Goal: Task Accomplishment & Management: Manage account settings

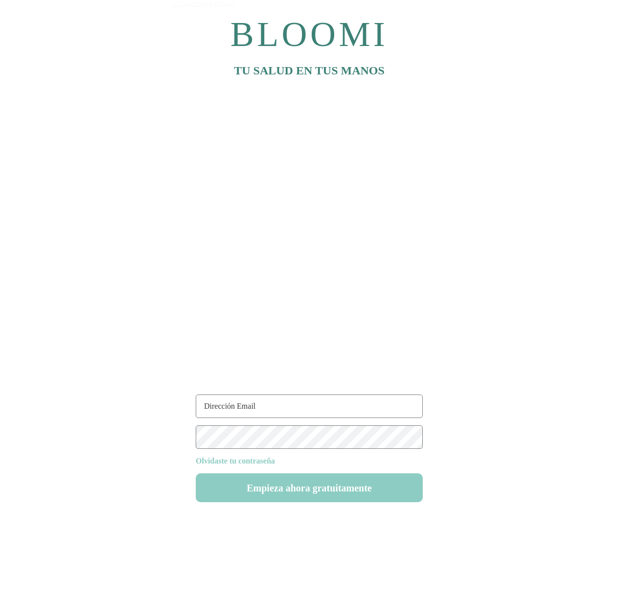
click at [234, 418] on div "Olvidaste tu contraseña Empieza ahora gratuitamente" at bounding box center [309, 448] width 227 height 108
click at [238, 408] on input "text" at bounding box center [309, 405] width 227 height 23
type input "ruti22@test.com"
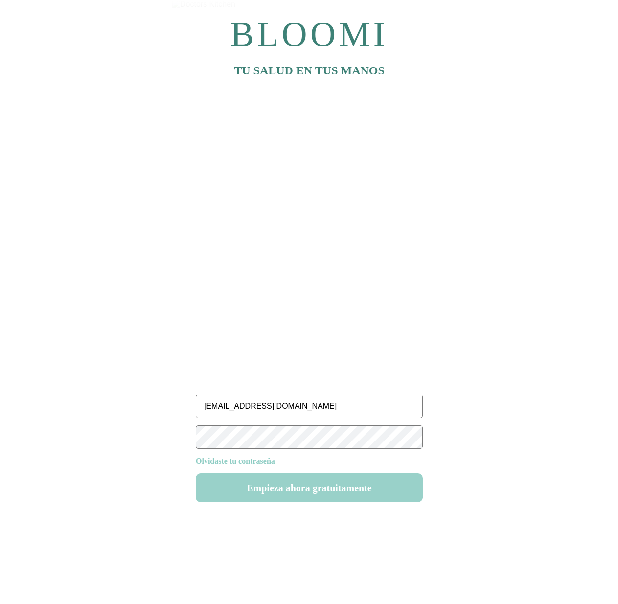
click at [305, 484] on button "Empieza ahora gratuitamente" at bounding box center [309, 487] width 227 height 29
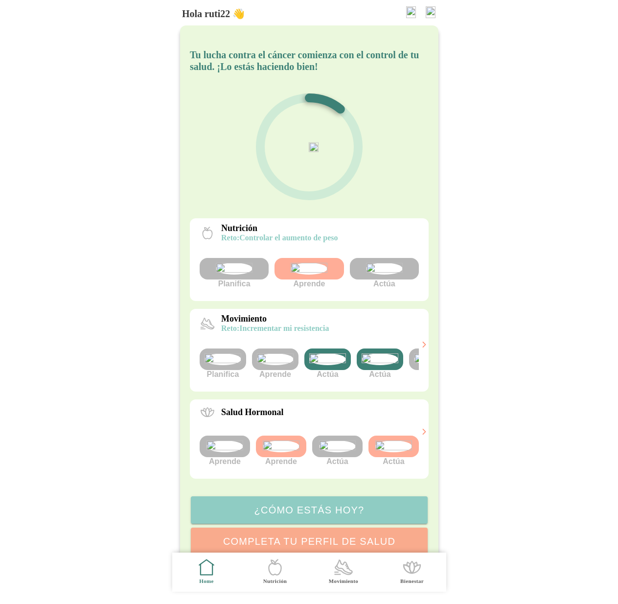
click at [430, 12] on img at bounding box center [431, 12] width 10 height 12
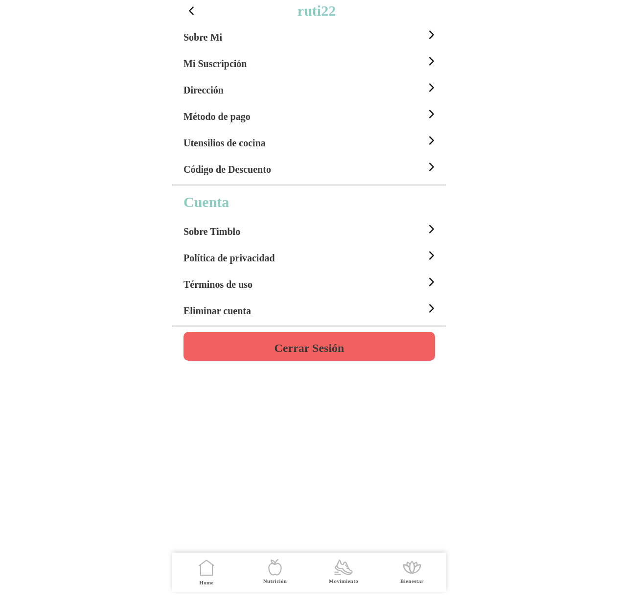
click at [429, 35] on icon at bounding box center [431, 34] width 13 height 13
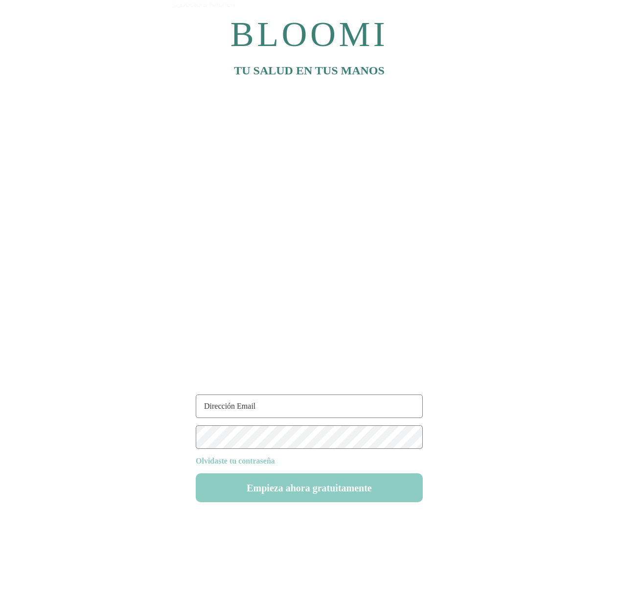
click at [267, 414] on input "text" at bounding box center [309, 405] width 227 height 23
type input "ruti22@test.com"
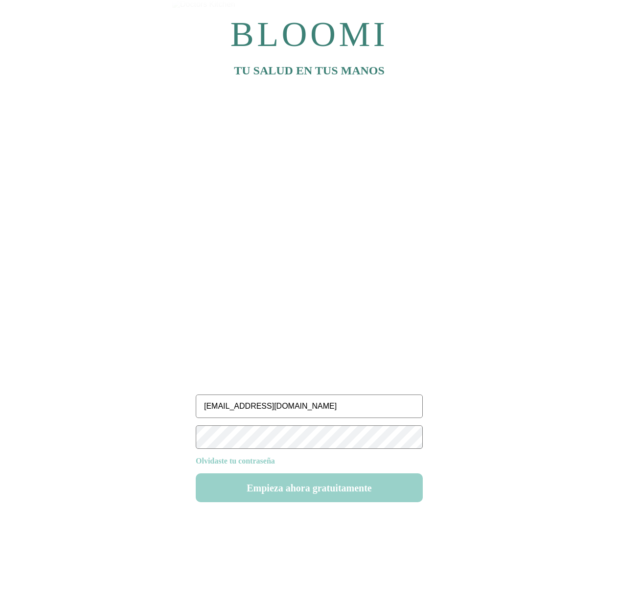
click at [317, 495] on button "Empieza ahora gratuitamente" at bounding box center [309, 487] width 227 height 29
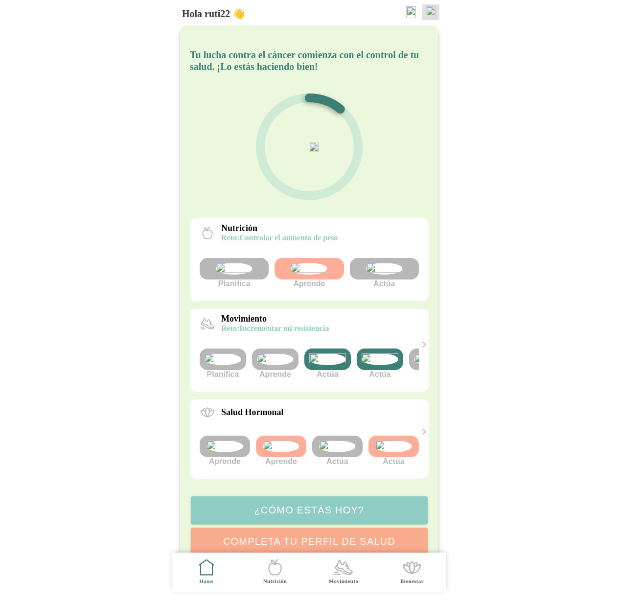
click at [426, 10] on img at bounding box center [431, 12] width 10 height 12
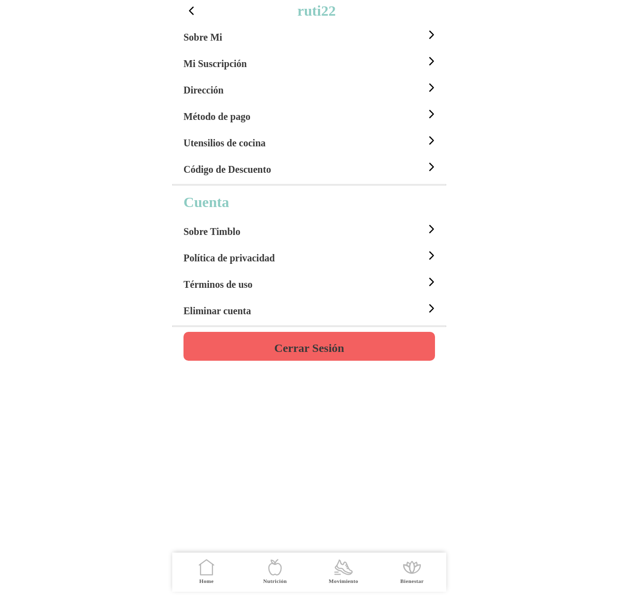
click at [255, 67] on div "Mi Suscripción" at bounding box center [310, 61] width 254 height 26
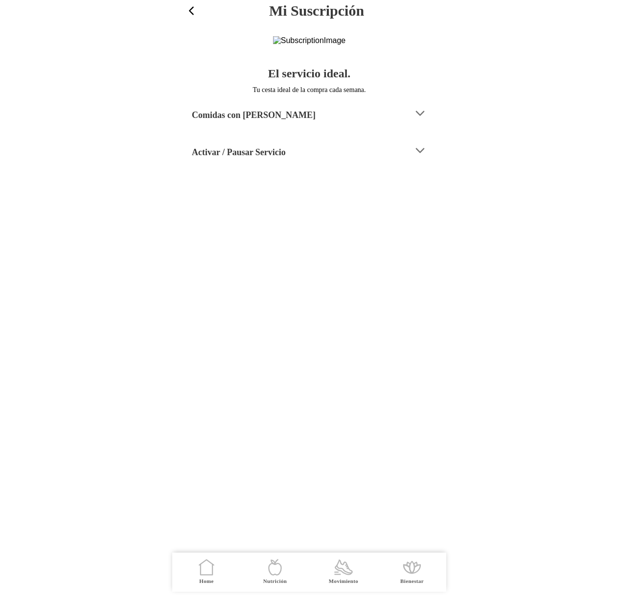
click at [285, 126] on div "Comidas con Timblo" at bounding box center [299, 113] width 214 height 25
click at [195, 7] on span "button" at bounding box center [191, 10] width 13 height 13
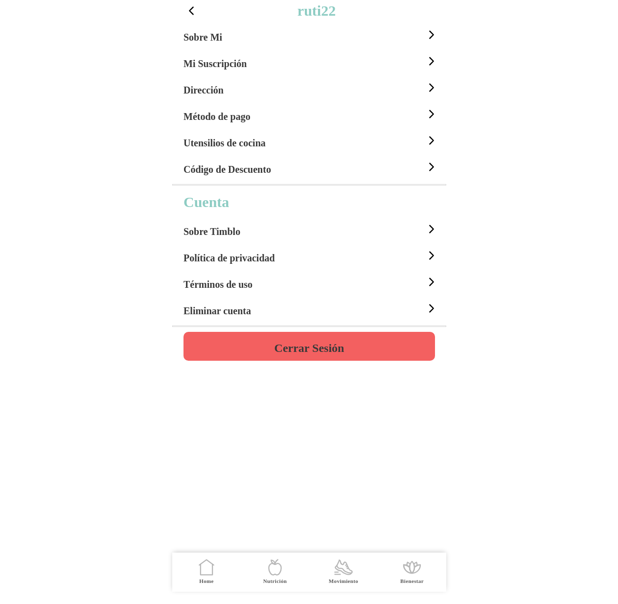
click at [195, 7] on span "button" at bounding box center [191, 10] width 13 height 13
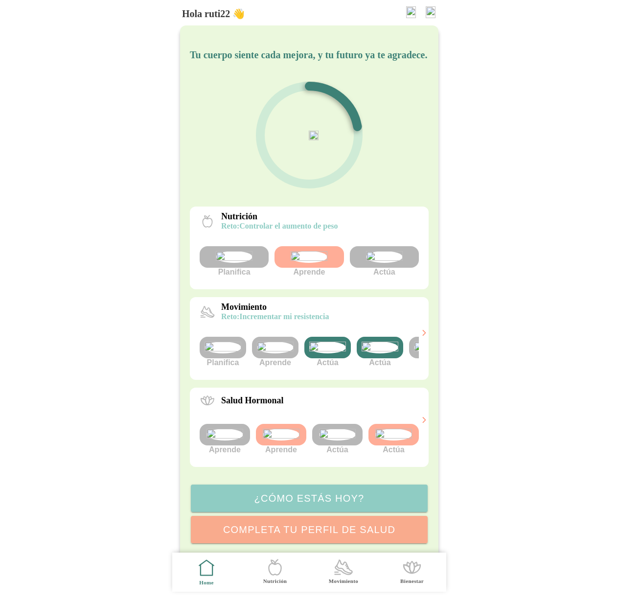
click at [431, 3] on div "Hola ruti22 👋" at bounding box center [312, 12] width 260 height 24
click at [431, 10] on img at bounding box center [431, 12] width 10 height 12
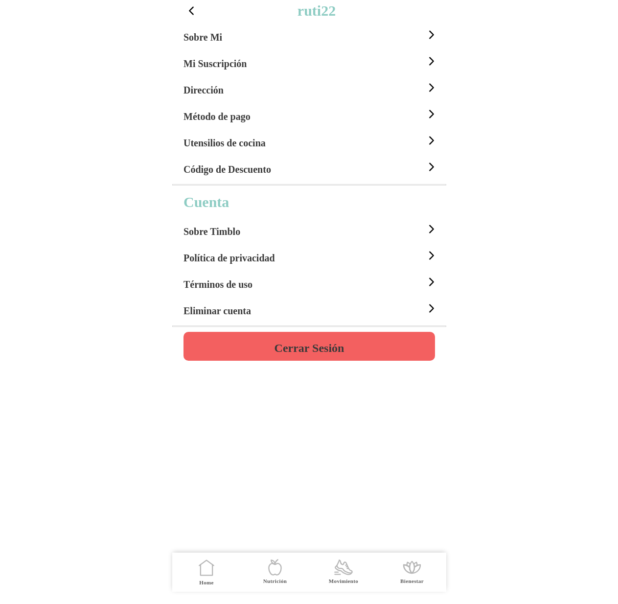
click at [249, 36] on div "Sobre Mi" at bounding box center [310, 35] width 254 height 26
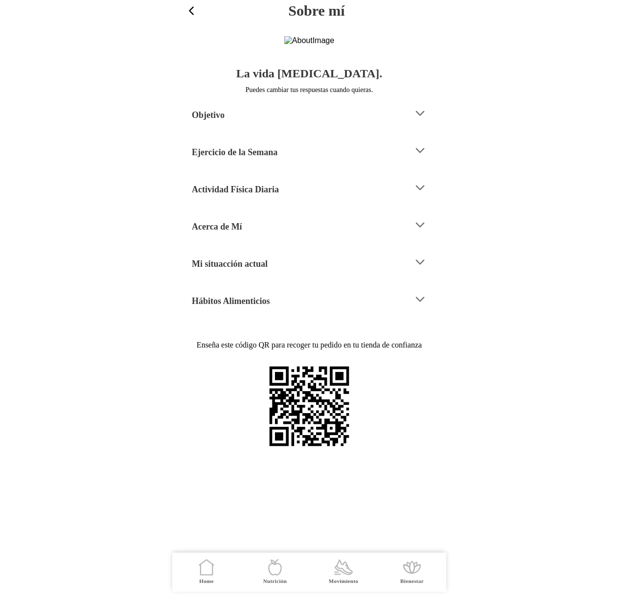
click at [241, 270] on h4 "Mi situacción actual" at bounding box center [230, 264] width 76 height 12
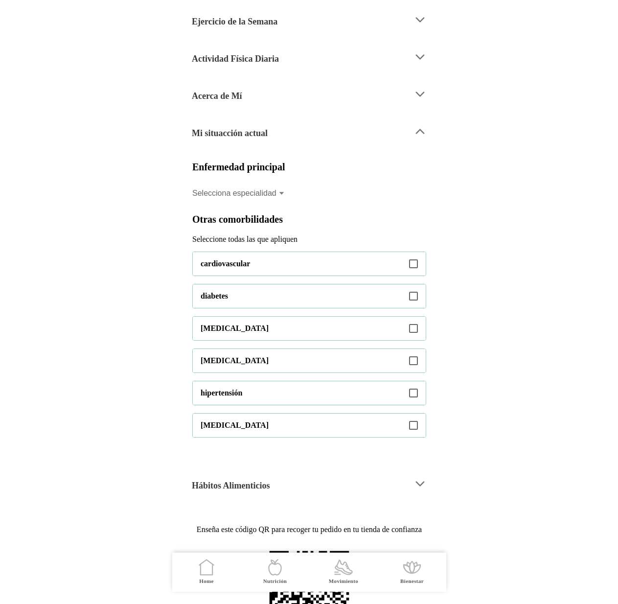
scroll to position [306, 0]
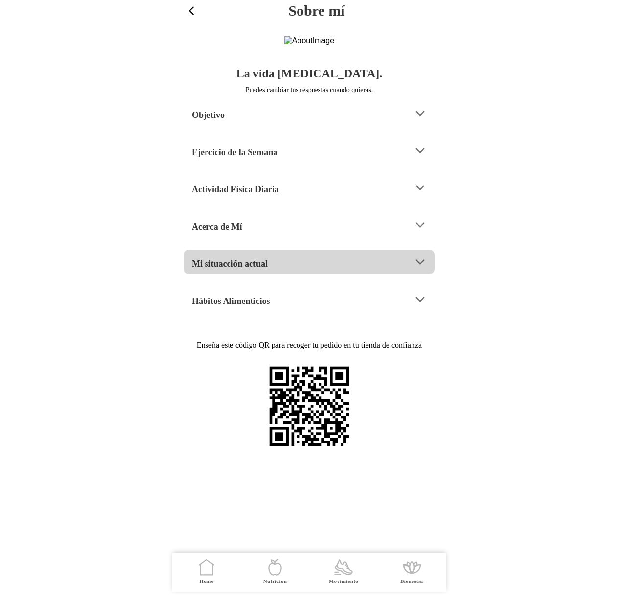
click at [255, 270] on h4 "Mi situacción actual" at bounding box center [230, 264] width 76 height 12
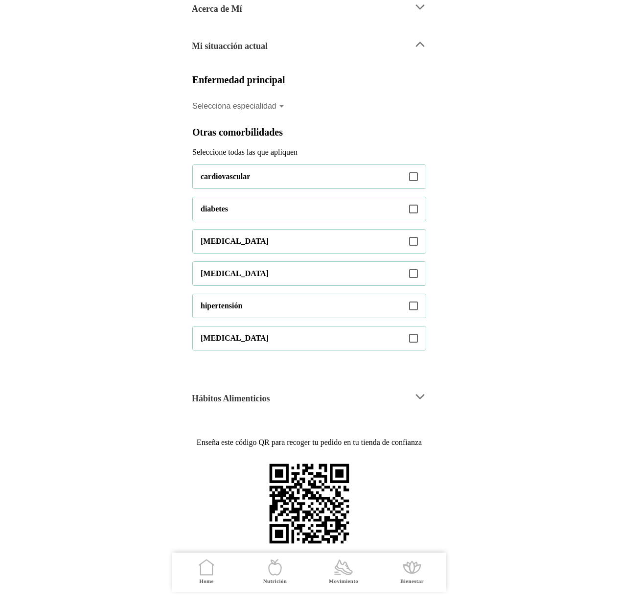
scroll to position [304, 0]
click at [278, 102] on icon at bounding box center [281, 106] width 6 height 8
click at [278, 95] on button "Selecciona especialidad" at bounding box center [309, 106] width 234 height 22
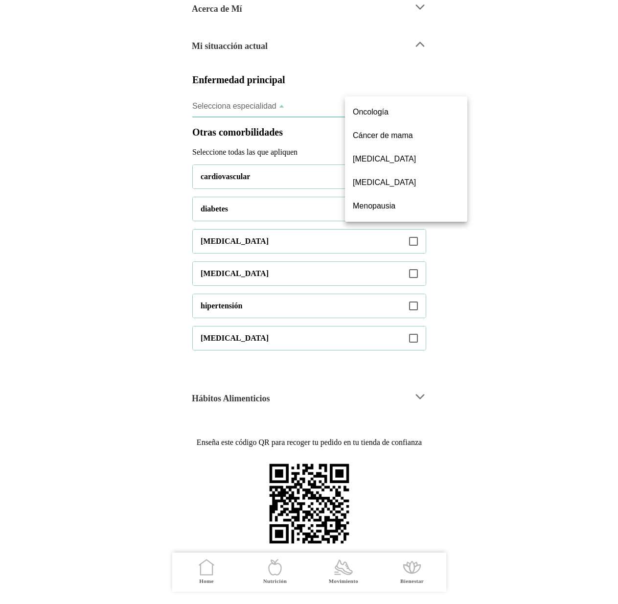
click at [365, 78] on ion-backdrop at bounding box center [309, 302] width 274 height 604
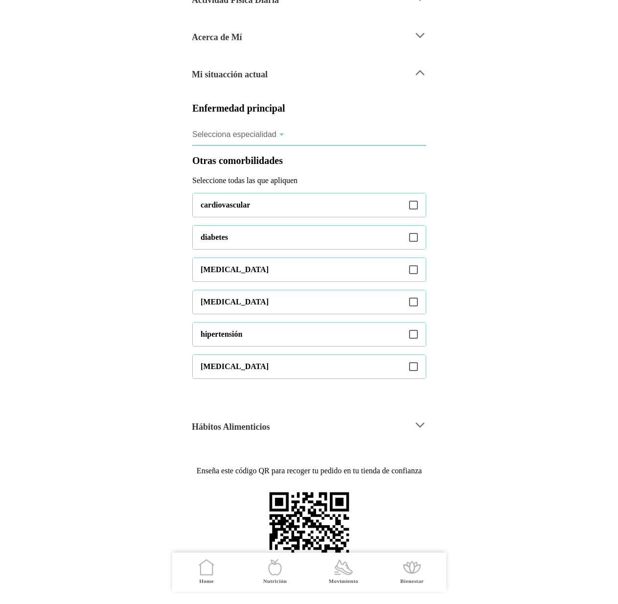
scroll to position [306, 0]
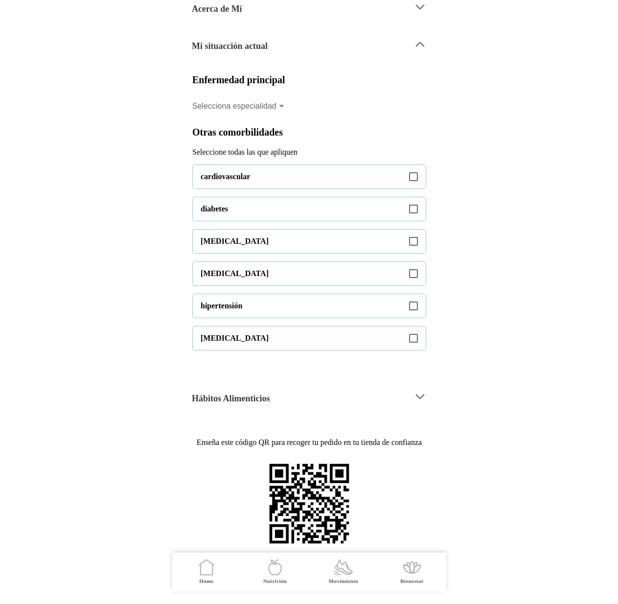
click at [415, 172] on icon at bounding box center [413, 176] width 9 height 9
click at [317, 384] on div "Hábitos Alimenticios" at bounding box center [299, 396] width 214 height 25
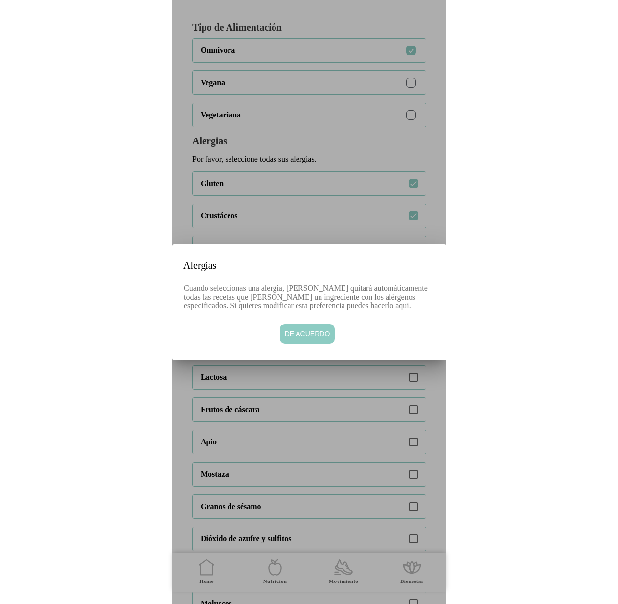
click at [312, 338] on span "De acuerdo" at bounding box center [306, 334] width 45 height 10
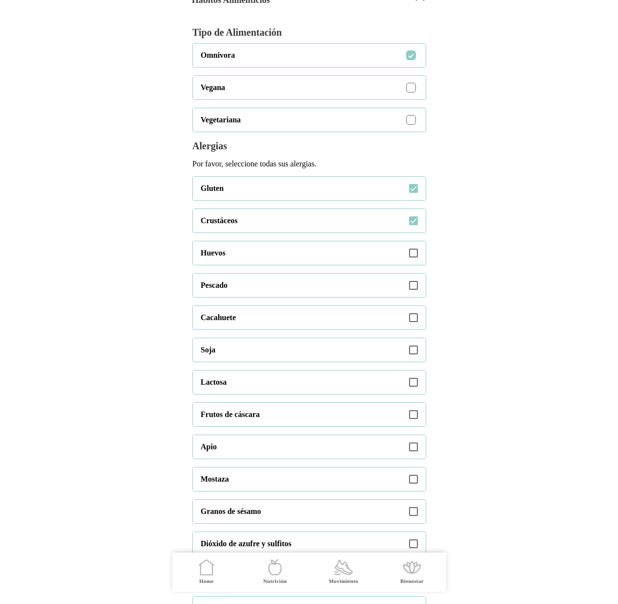
scroll to position [0, 0]
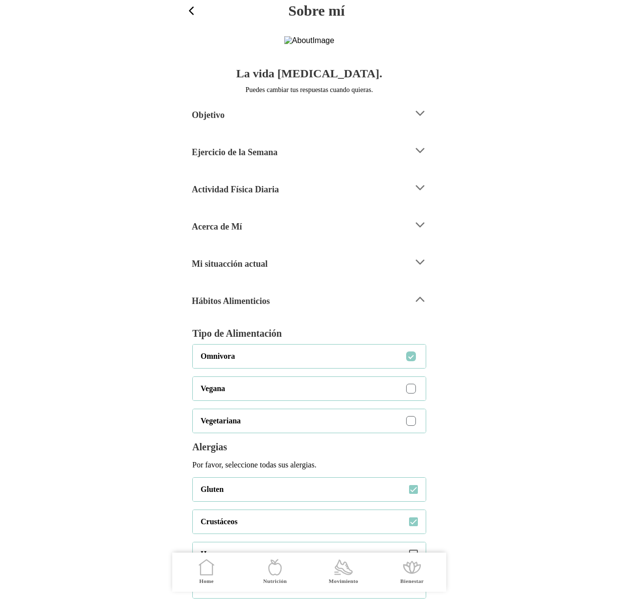
click at [275, 274] on div "Mi situacción actual" at bounding box center [299, 261] width 214 height 25
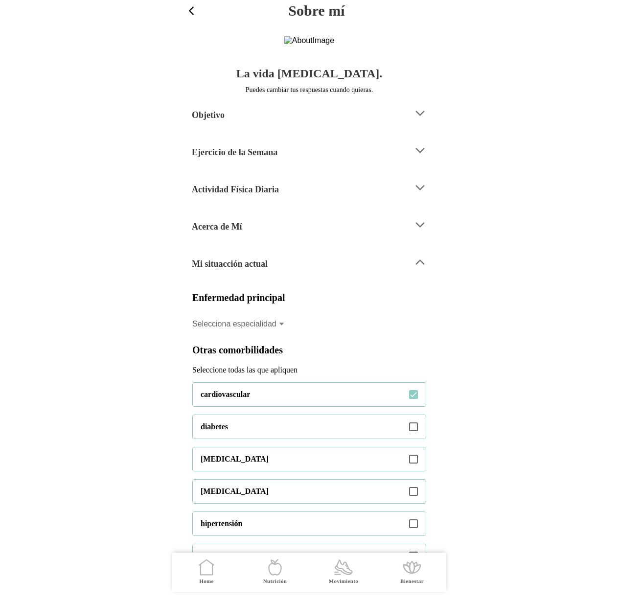
click at [189, 11] on span "button" at bounding box center [191, 10] width 13 height 13
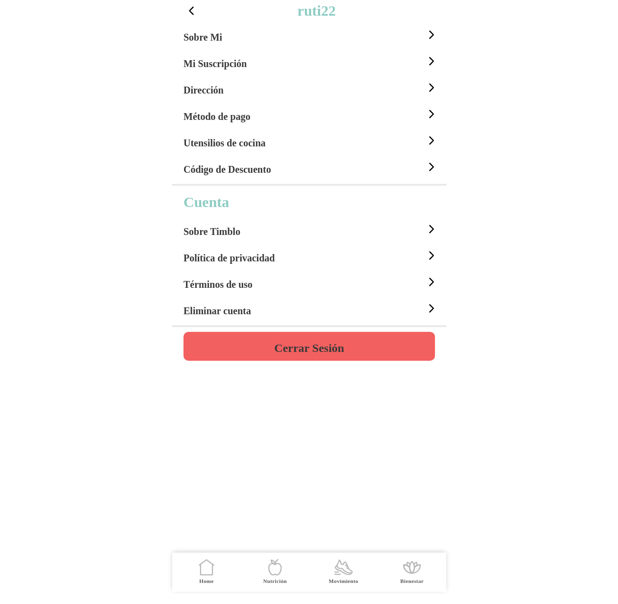
click at [189, 11] on span "button" at bounding box center [191, 10] width 13 height 13
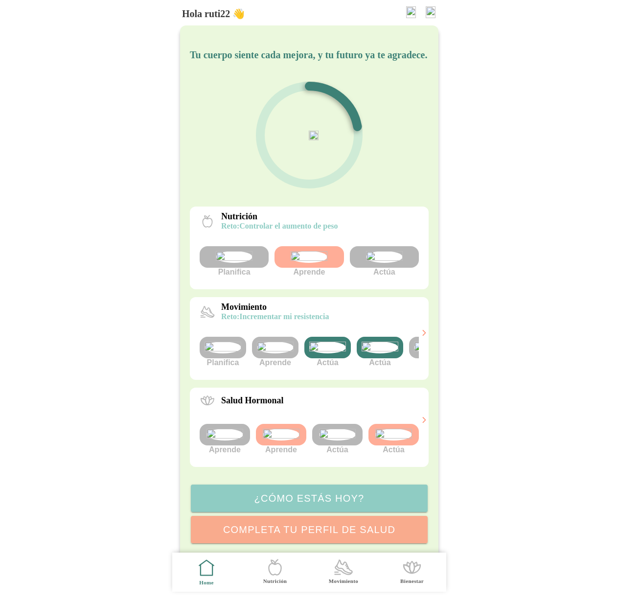
click at [329, 353] on img at bounding box center [327, 347] width 37 height 12
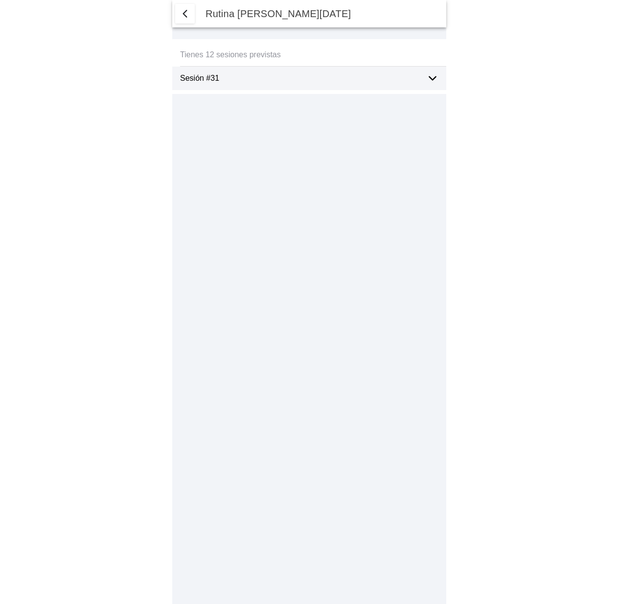
click at [259, 81] on ion-label "Sesión #31" at bounding box center [299, 78] width 239 height 9
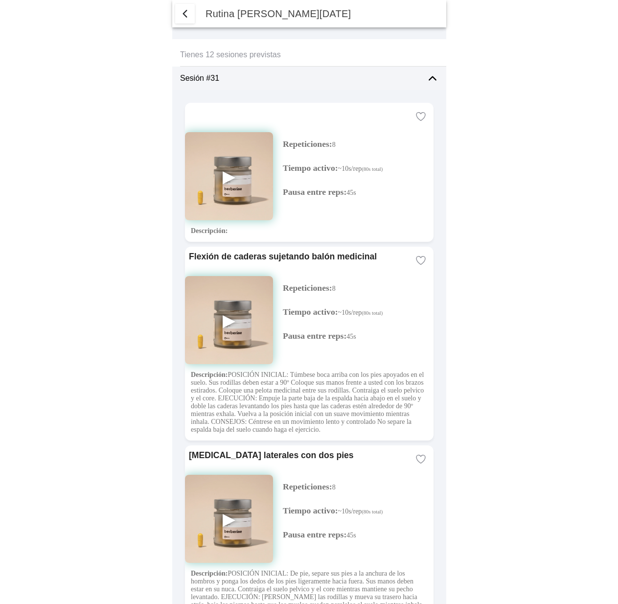
click at [226, 77] on ion-label "Sesión #31" at bounding box center [299, 78] width 239 height 9
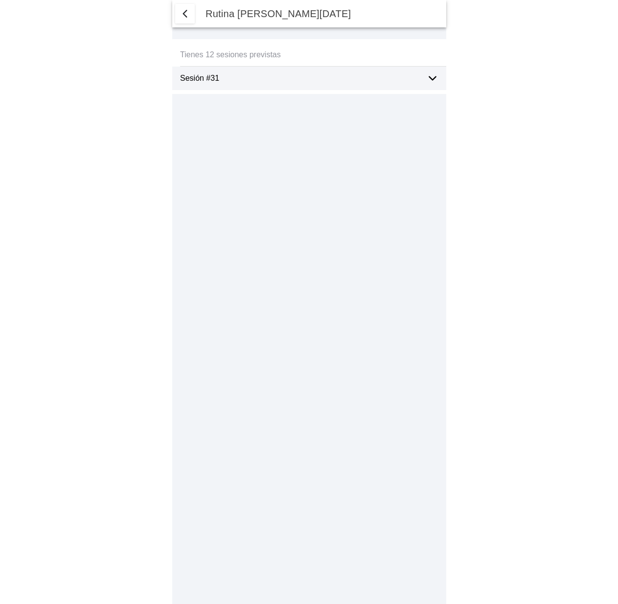
click at [187, 16] on span "button" at bounding box center [185, 14] width 12 height 12
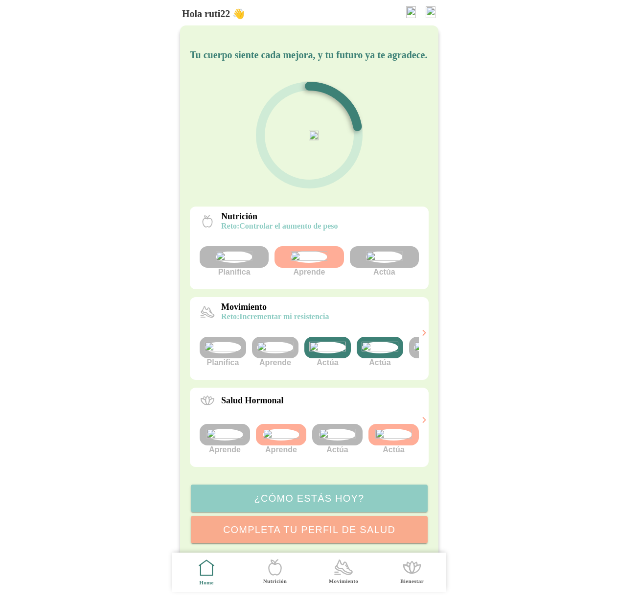
click at [371, 353] on img at bounding box center [379, 347] width 37 height 12
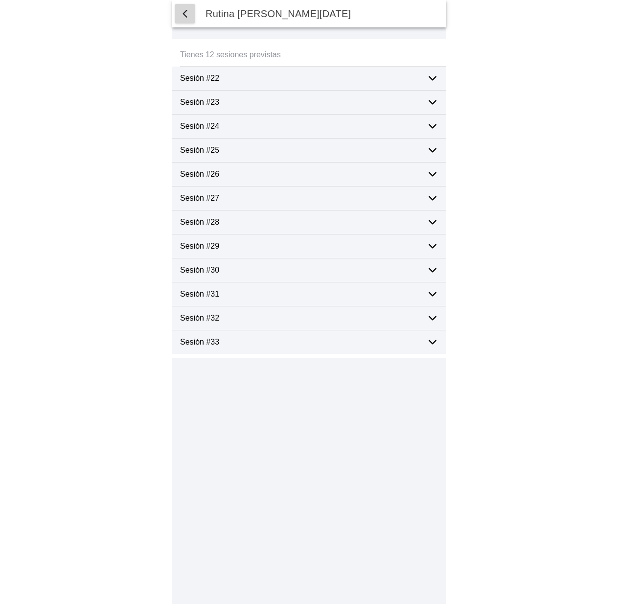
click at [184, 10] on span "button" at bounding box center [185, 14] width 12 height 12
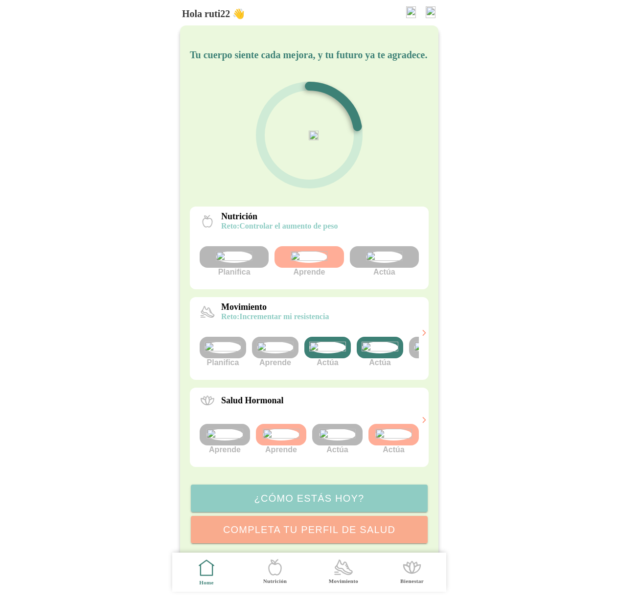
click at [386, 353] on img at bounding box center [379, 347] width 37 height 12
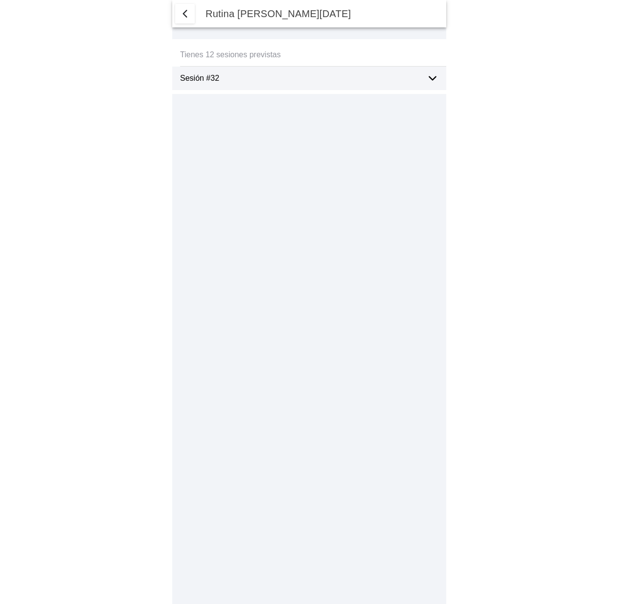
click at [181, 17] on span "button" at bounding box center [185, 14] width 12 height 12
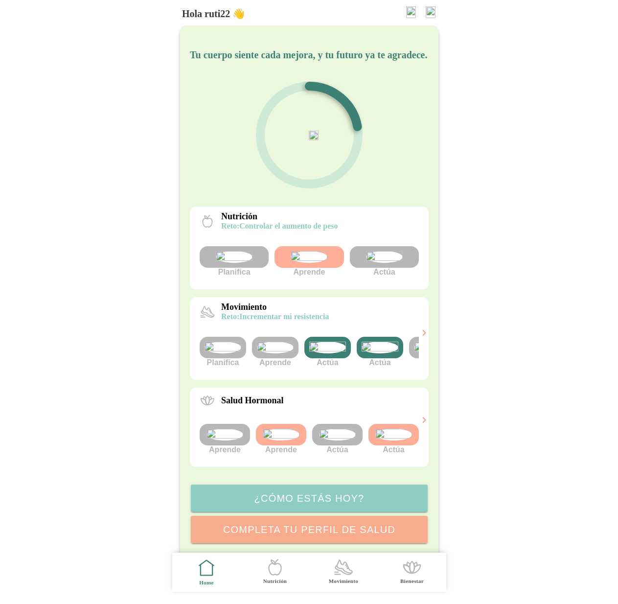
click at [431, 13] on img at bounding box center [431, 12] width 10 height 12
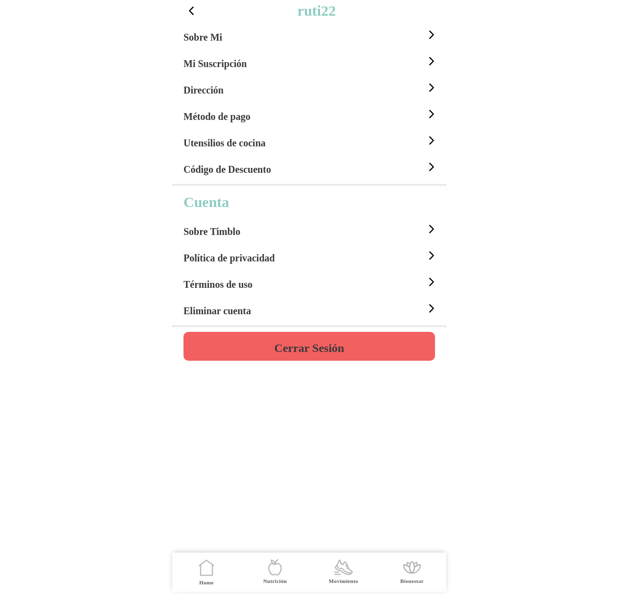
click at [345, 37] on div "Sobre Mi" at bounding box center [310, 35] width 254 height 26
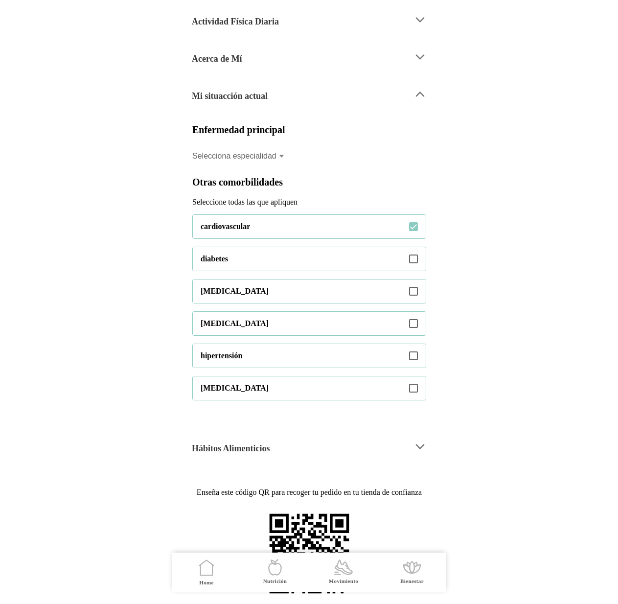
scroll to position [169, 0]
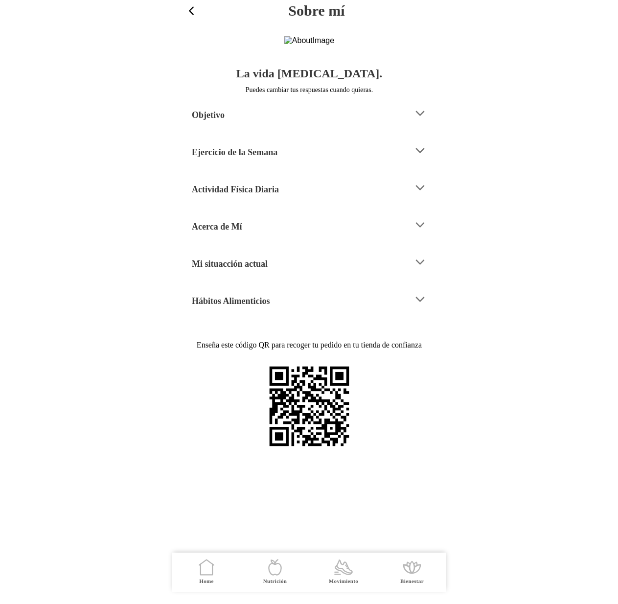
click at [238, 274] on div "Mi situacción actual" at bounding box center [299, 261] width 214 height 25
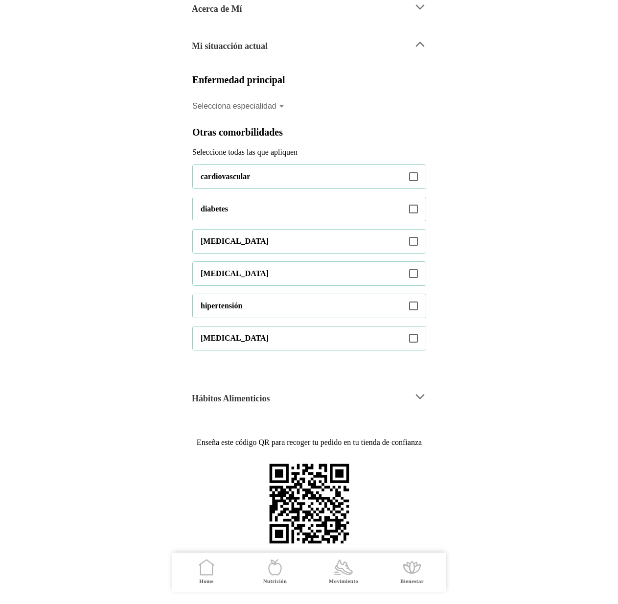
scroll to position [306, 0]
click at [416, 204] on icon at bounding box center [413, 208] width 9 height 9
type ion-checkbox "on"
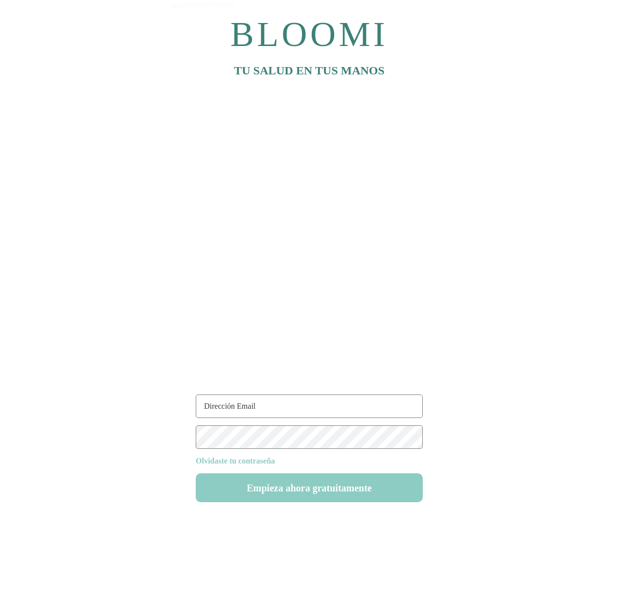
click at [262, 405] on input "text" at bounding box center [309, 405] width 227 height 23
type input "[EMAIL_ADDRESS][DOMAIN_NAME]"
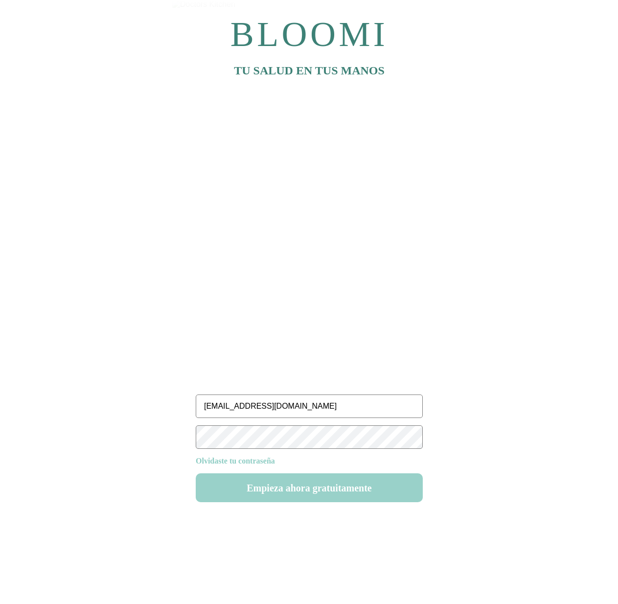
click at [310, 495] on button "Empieza ahora gratuitamente" at bounding box center [309, 487] width 227 height 29
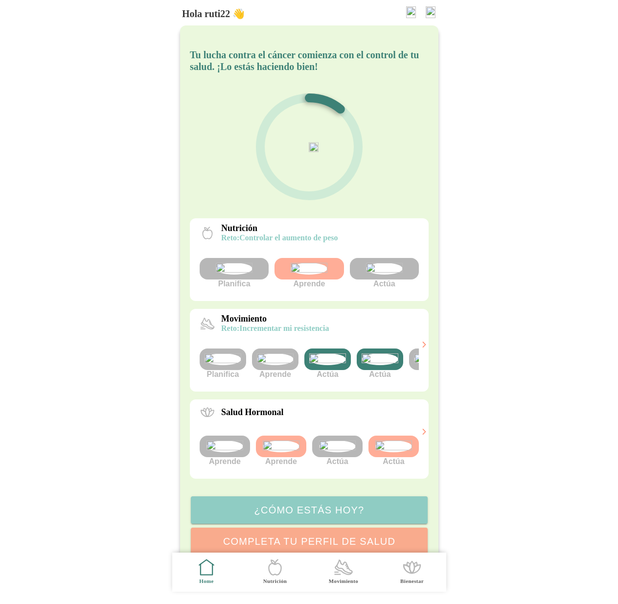
click at [426, 12] on img at bounding box center [431, 12] width 10 height 12
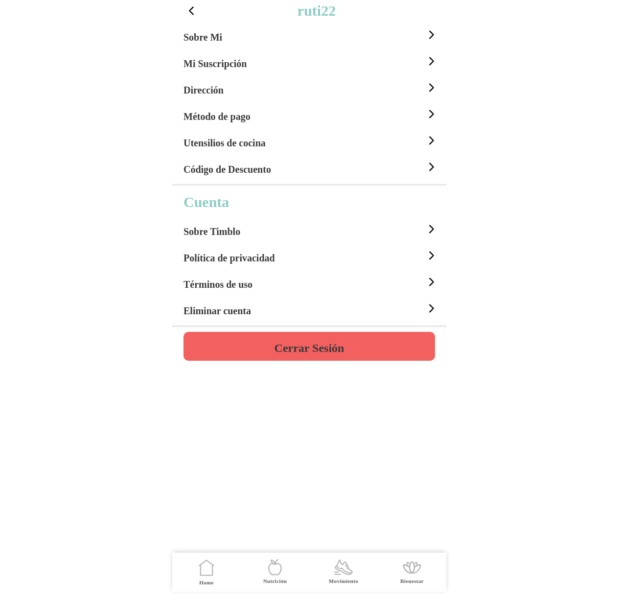
click at [236, 39] on div "Sobre Mi" at bounding box center [310, 35] width 254 height 26
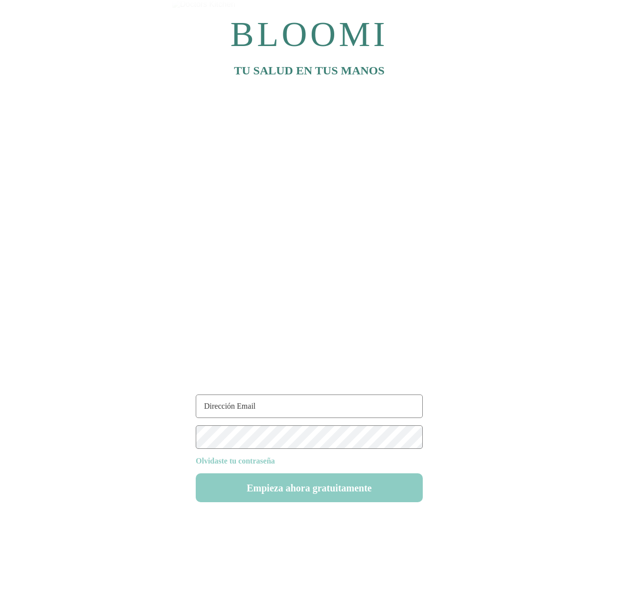
click at [275, 408] on input "text" at bounding box center [309, 405] width 227 height 23
type input "[EMAIL_ADDRESS][DOMAIN_NAME]"
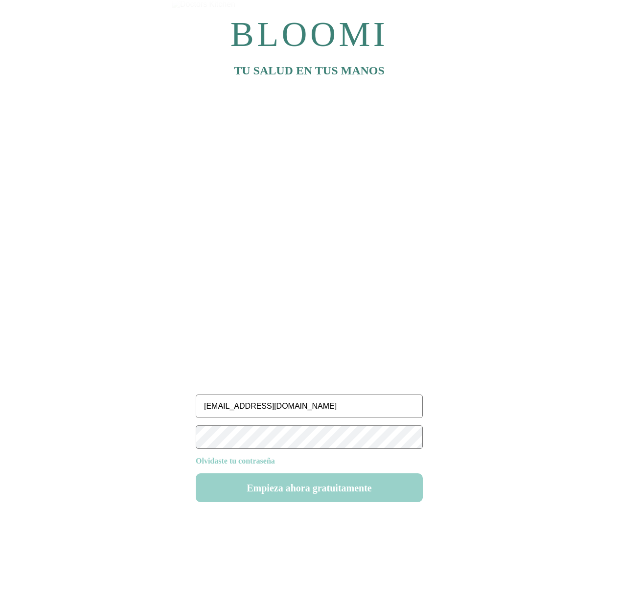
click at [310, 493] on button "Empieza ahora gratuitamente" at bounding box center [309, 487] width 227 height 29
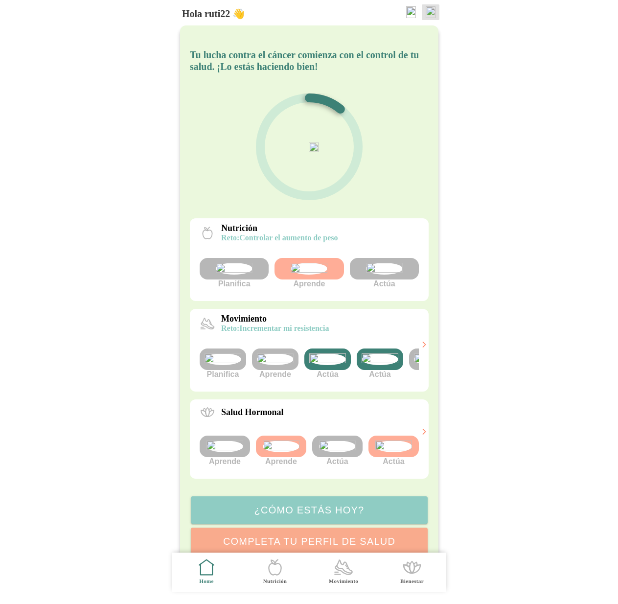
click at [432, 11] on img at bounding box center [431, 12] width 10 height 12
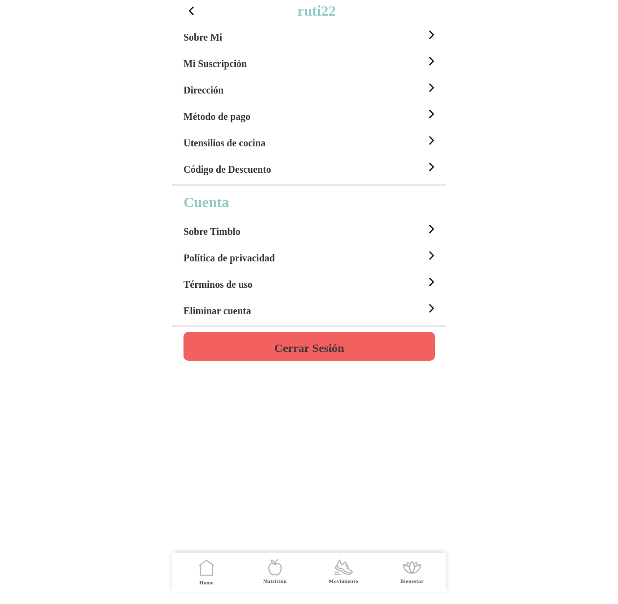
click at [248, 35] on div "Sobre Mi" at bounding box center [310, 35] width 254 height 26
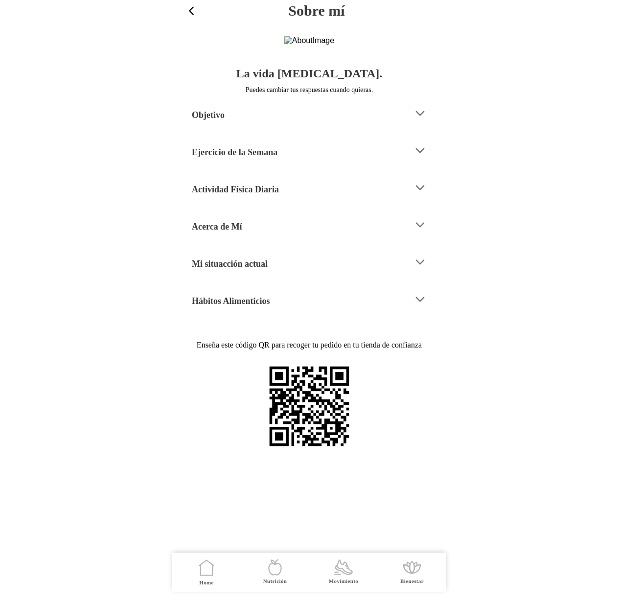
click at [271, 274] on div "Mi situacción actual" at bounding box center [299, 261] width 214 height 25
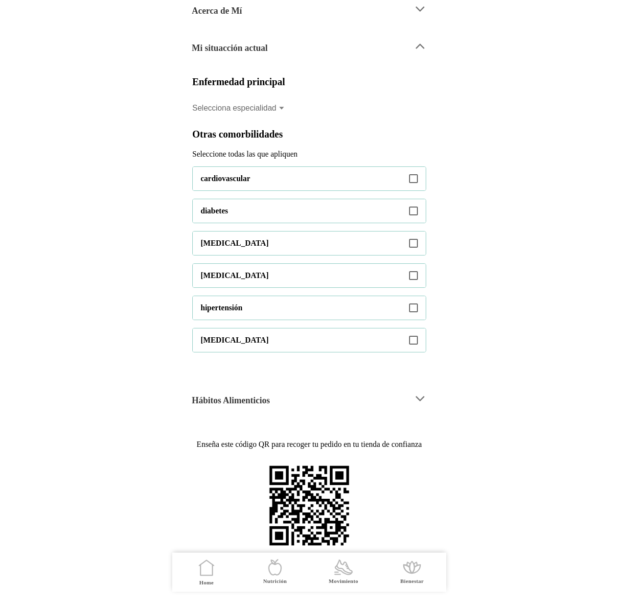
scroll to position [306, 0]
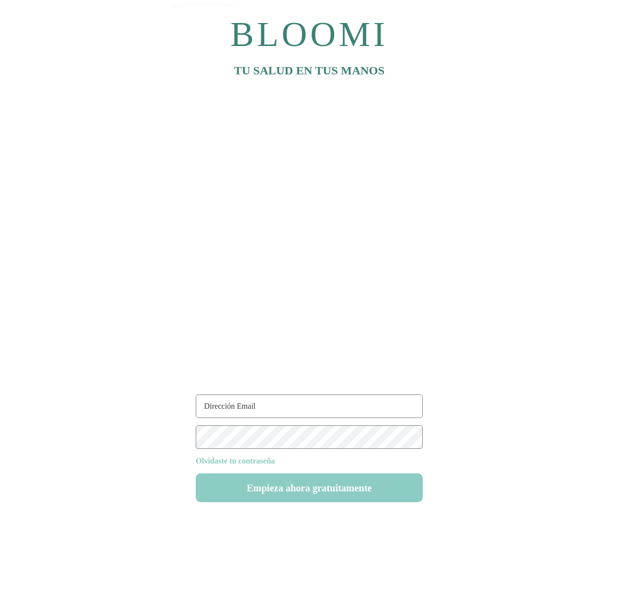
click at [303, 406] on input "text" at bounding box center [309, 405] width 227 height 23
type input "[EMAIL_ADDRESS][DOMAIN_NAME]"
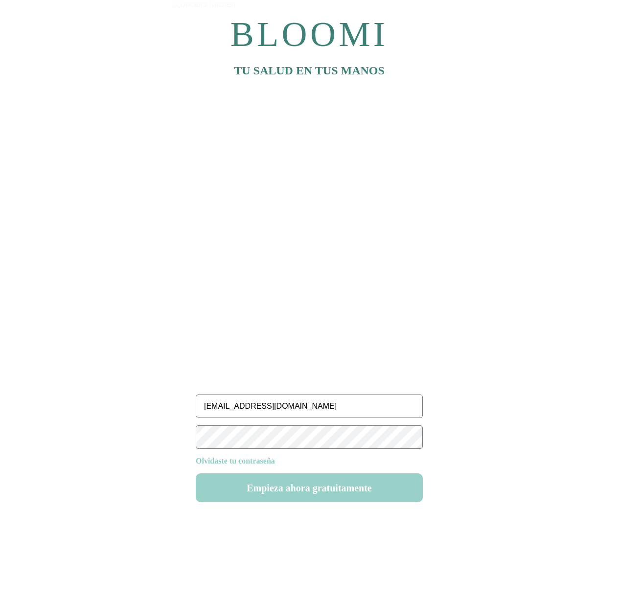
click at [343, 490] on button "Empieza ahora gratuitamente" at bounding box center [309, 487] width 227 height 29
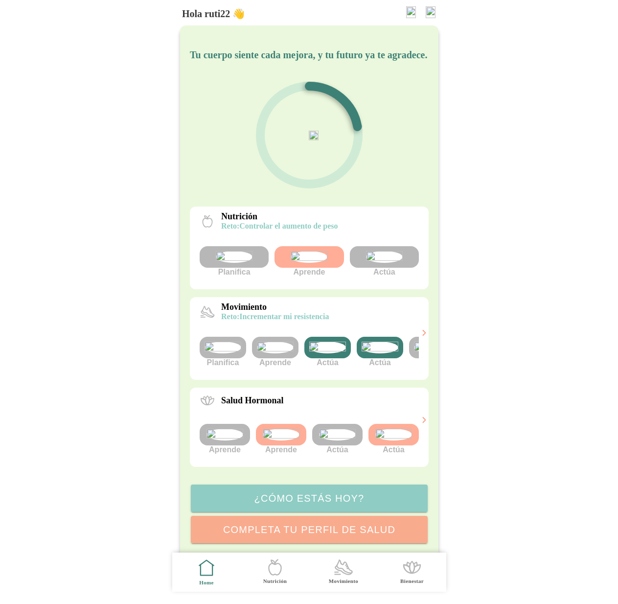
click at [431, 11] on img at bounding box center [431, 12] width 10 height 12
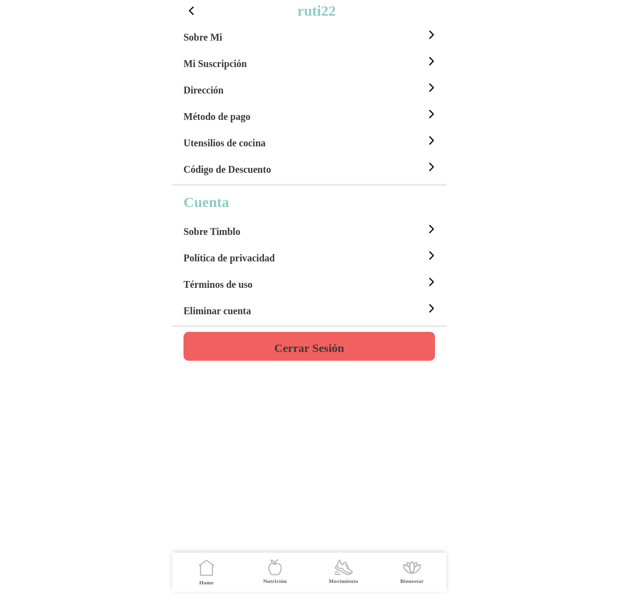
click at [238, 38] on div "Sobre Mi" at bounding box center [310, 35] width 254 height 26
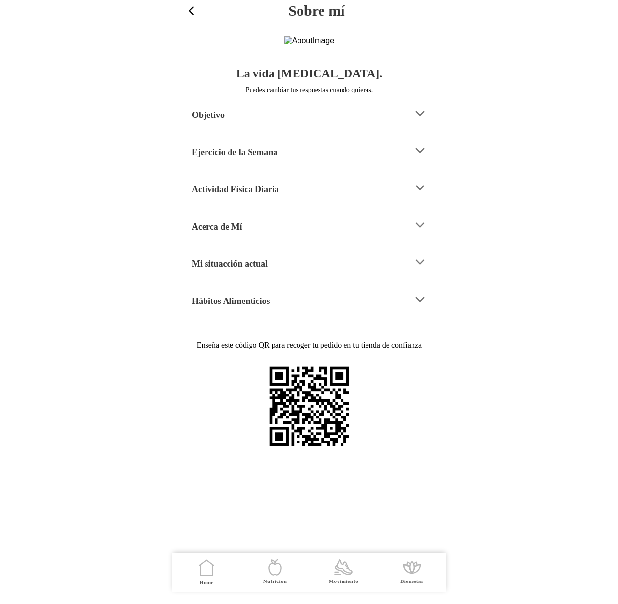
click at [257, 270] on h4 "Mi situacción actual" at bounding box center [230, 264] width 76 height 12
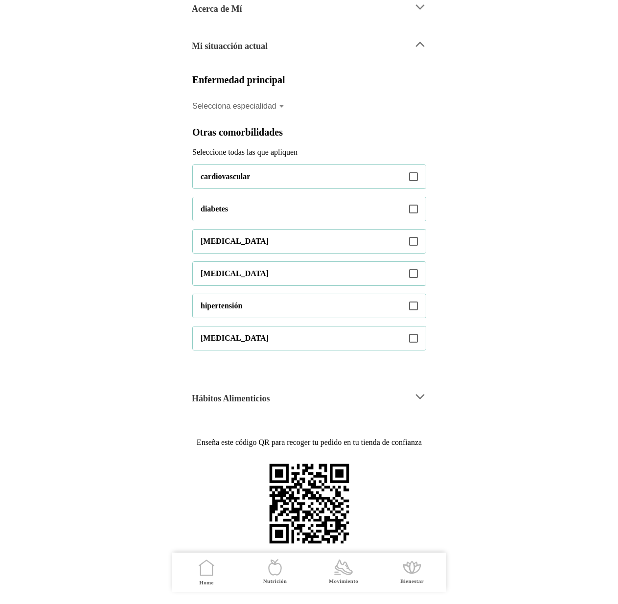
scroll to position [306, 0]
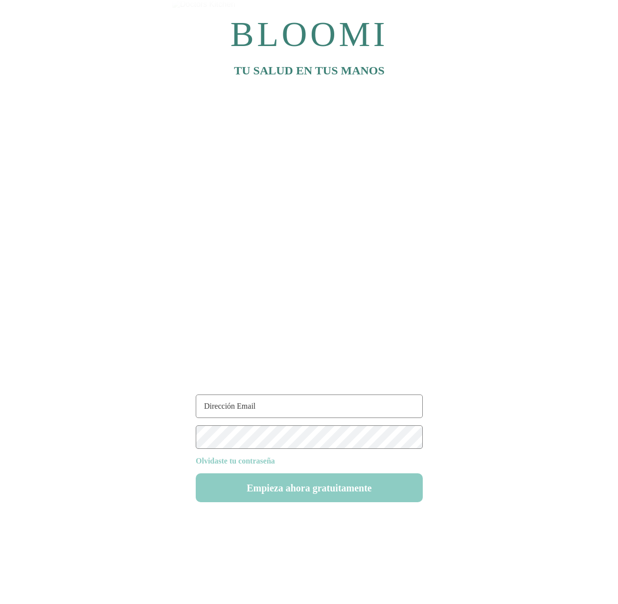
click at [229, 410] on input "text" at bounding box center [309, 405] width 227 height 23
type input "[EMAIL_ADDRESS][DOMAIN_NAME]"
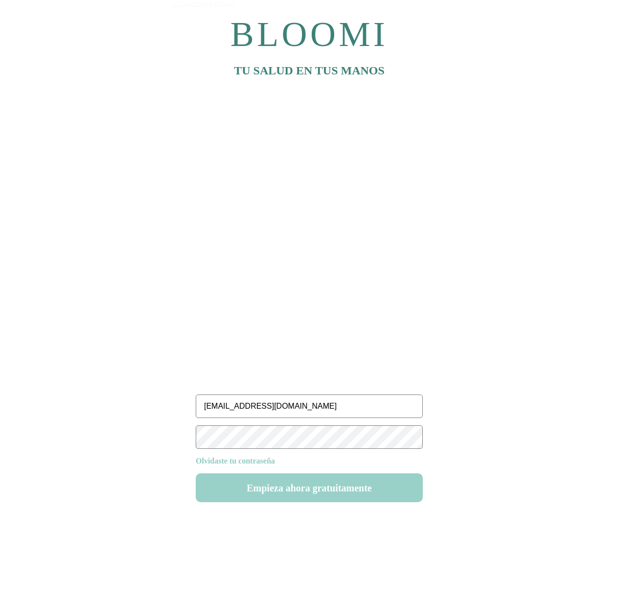
click at [313, 489] on button "Empieza ahora gratuitamente" at bounding box center [309, 487] width 227 height 29
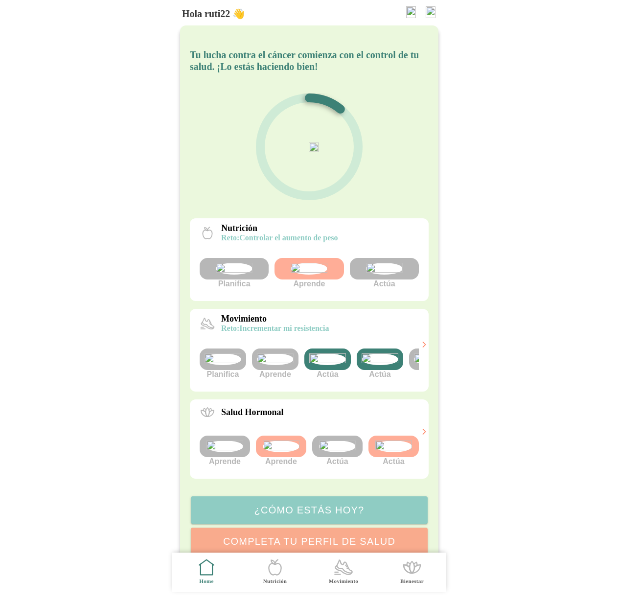
click at [431, 5] on button "button" at bounding box center [431, 12] width 18 height 16
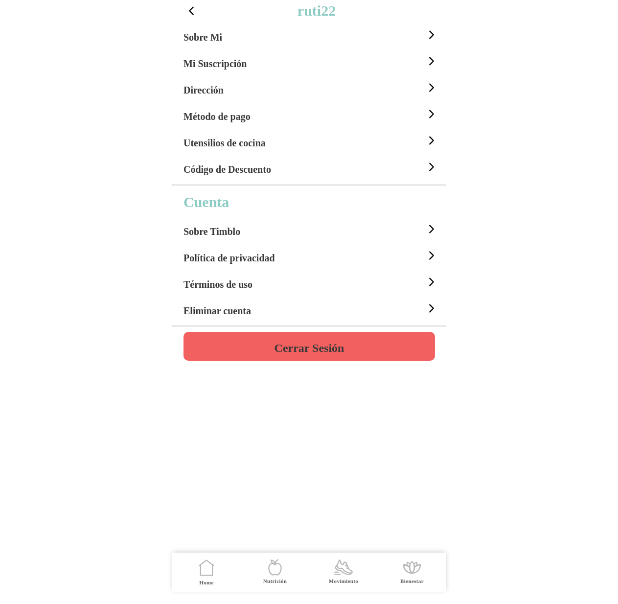
click at [239, 25] on div "Sobre Mi" at bounding box center [310, 35] width 254 height 26
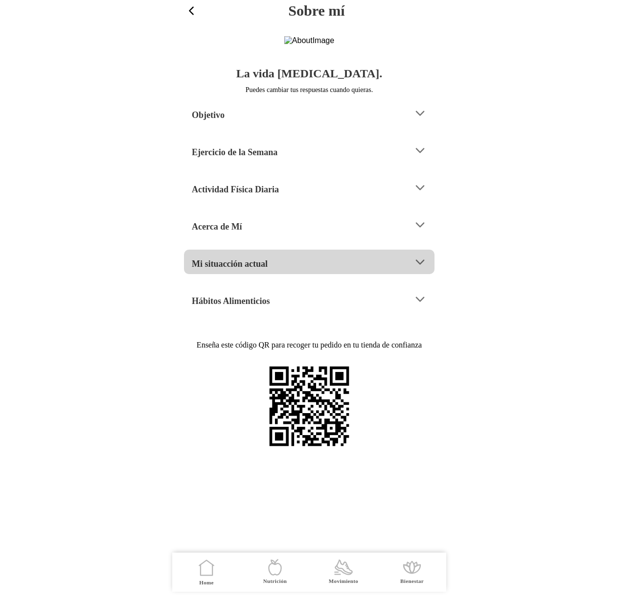
click at [248, 274] on div "Mi situacción actual" at bounding box center [299, 261] width 214 height 25
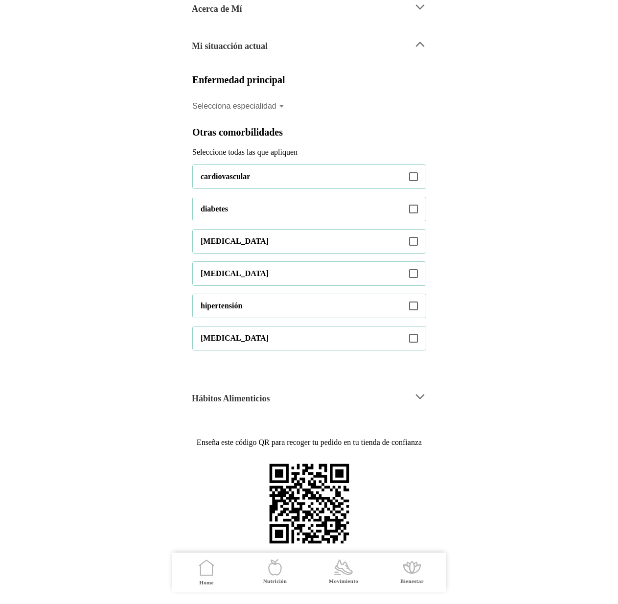
scroll to position [306, 0]
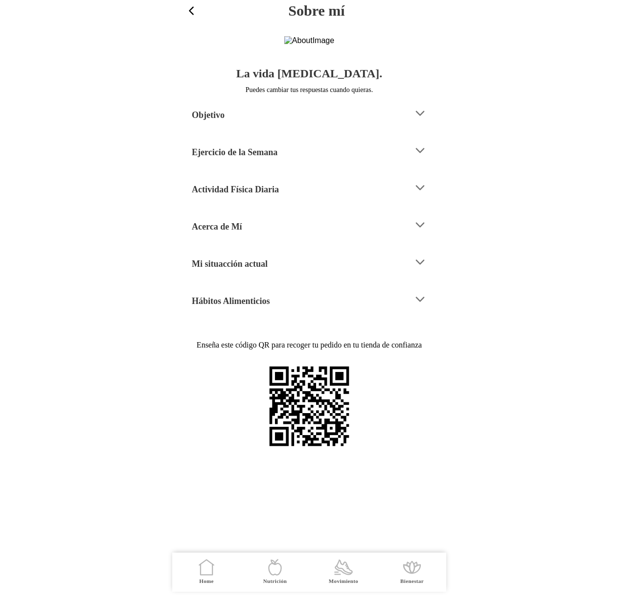
click at [262, 270] on h4 "Mi situacción actual" at bounding box center [230, 264] width 76 height 12
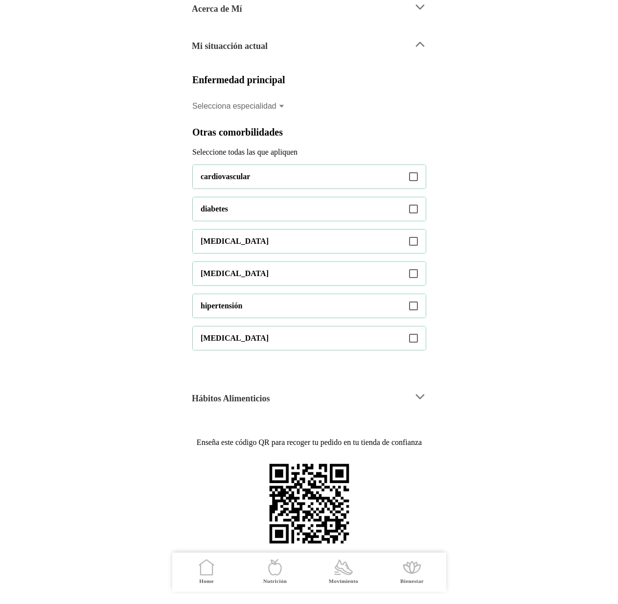
scroll to position [244, 0]
click at [276, 111] on div "Selecciona especialidad" at bounding box center [238, 106] width 92 height 9
click at [276, 117] on button "Selecciona especialidad" at bounding box center [309, 106] width 234 height 22
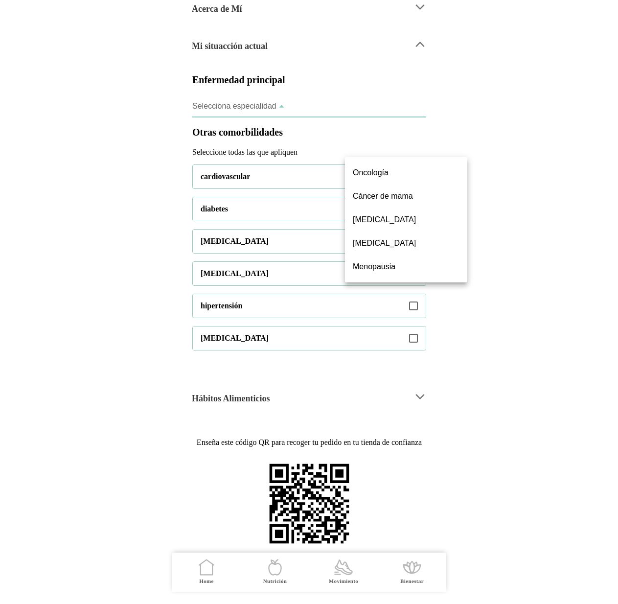
click at [344, 137] on ion-backdrop at bounding box center [309, 302] width 274 height 604
